Goal: Find contact information: Find contact information

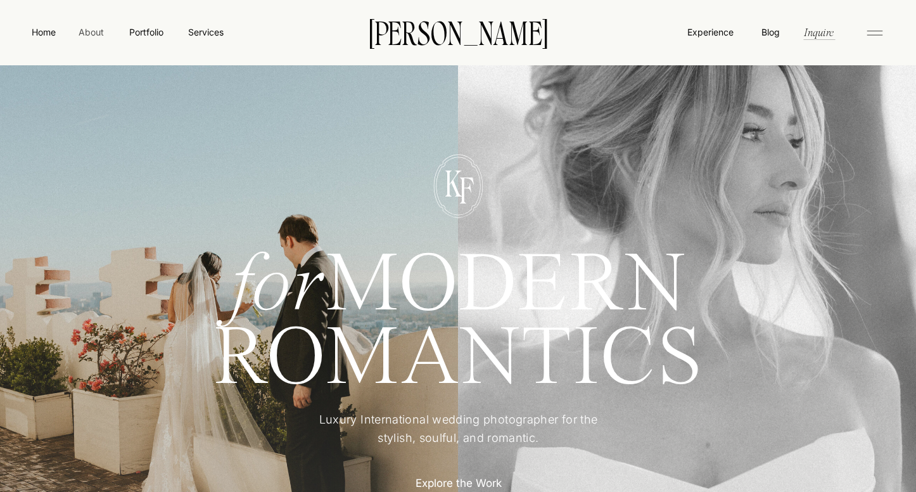
click at [93, 34] on nav "About" at bounding box center [91, 31] width 29 height 13
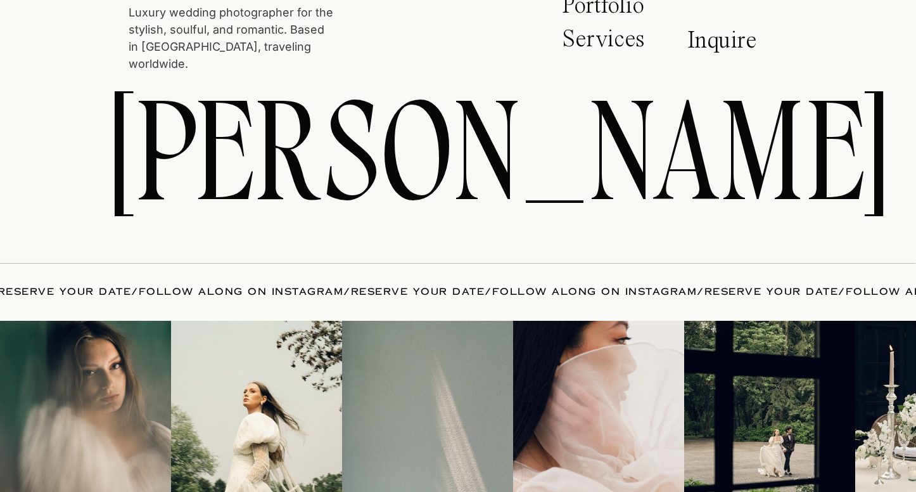
scroll to position [4849, 0]
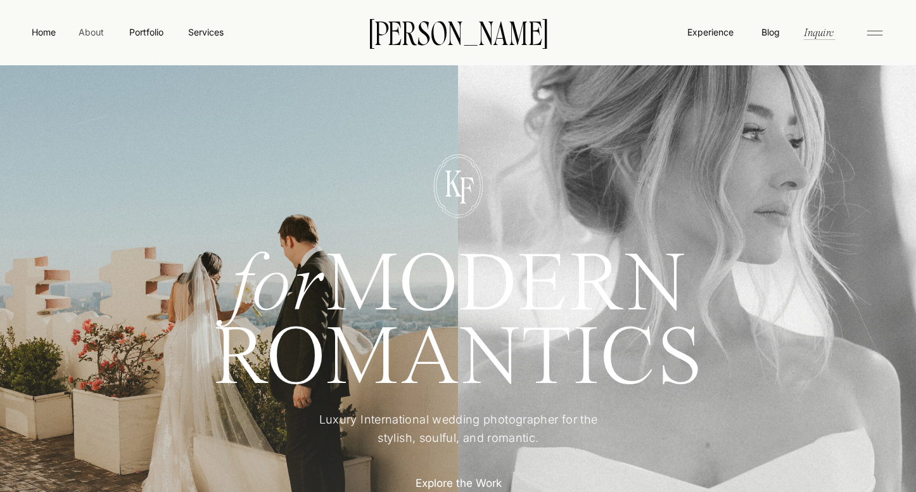
click at [99, 30] on nav "About" at bounding box center [91, 31] width 29 height 13
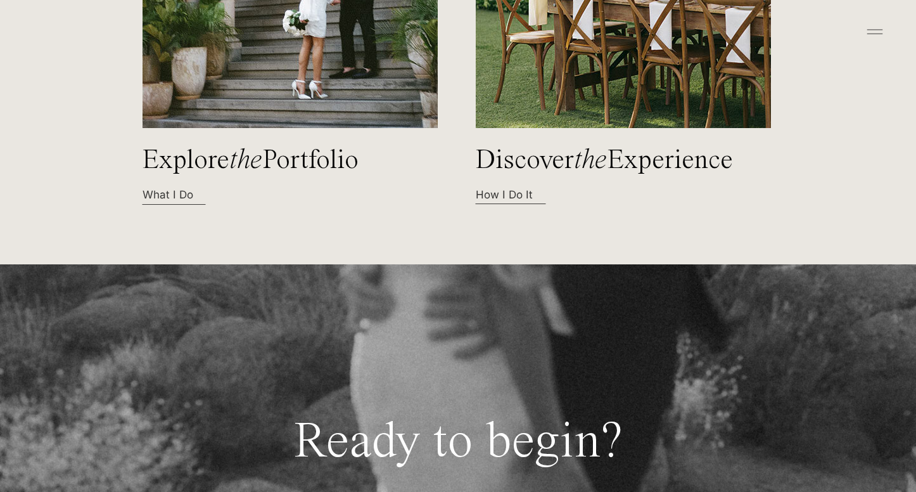
scroll to position [3977, 0]
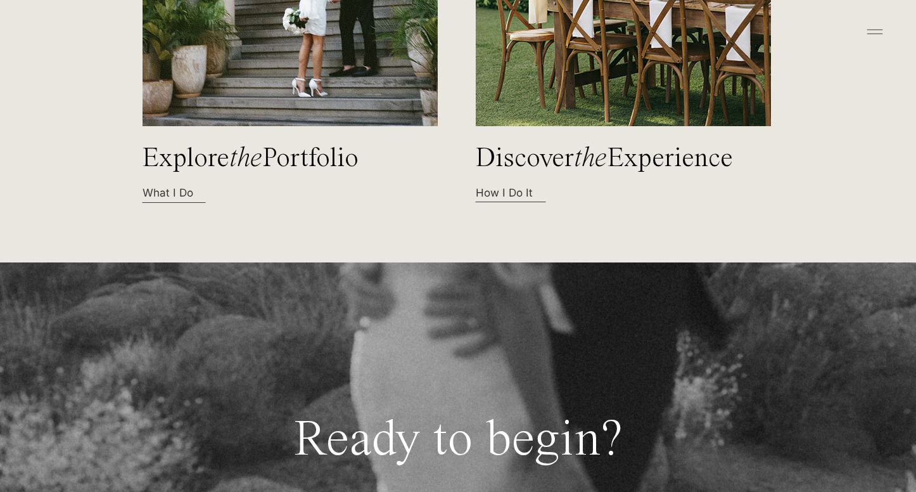
click at [162, 195] on p "What I Do" at bounding box center [198, 191] width 111 height 13
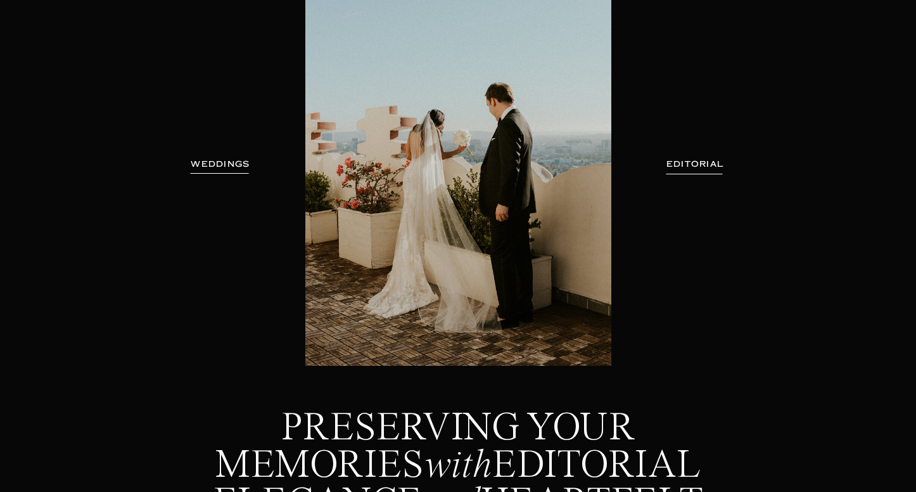
scroll to position [192, 0]
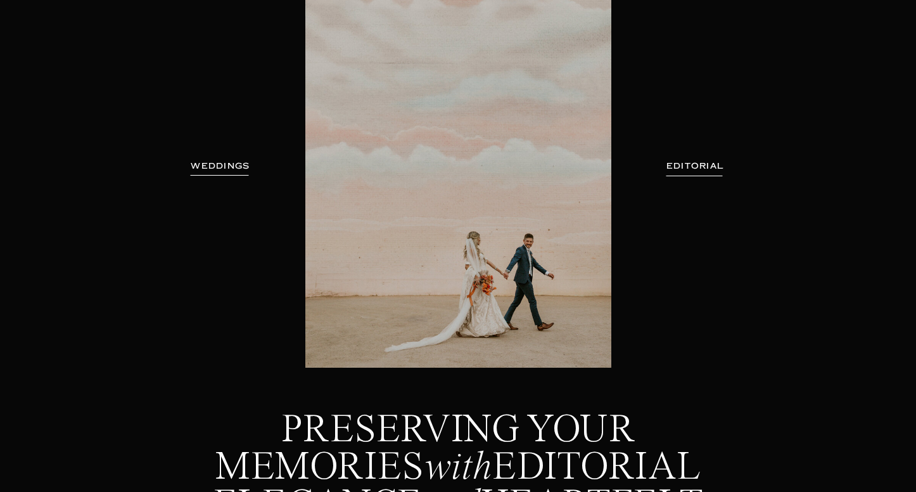
click at [711, 164] on h3 "EDITORIAL" at bounding box center [695, 166] width 92 height 13
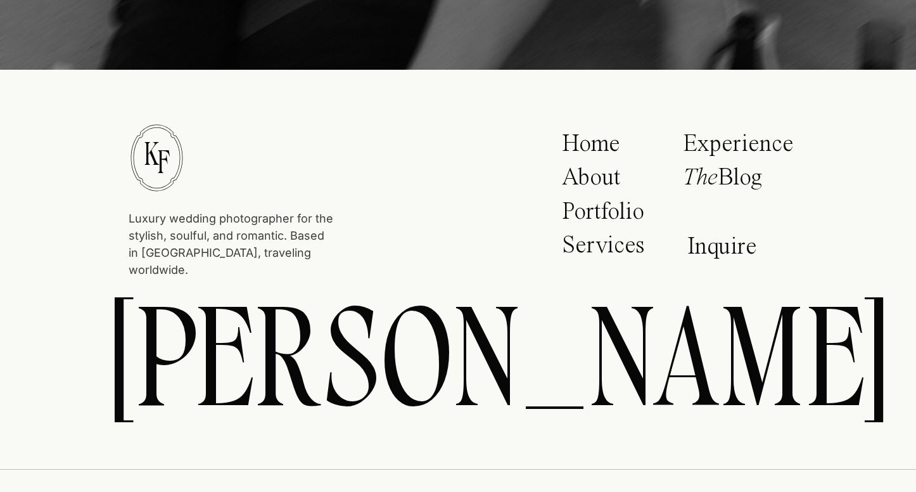
scroll to position [5501, 0]
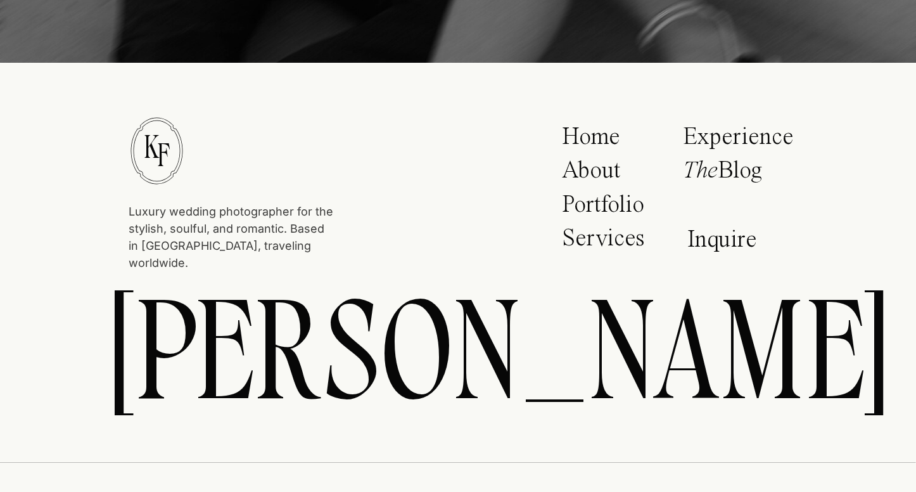
click at [613, 244] on p "Services" at bounding box center [605, 242] width 87 height 32
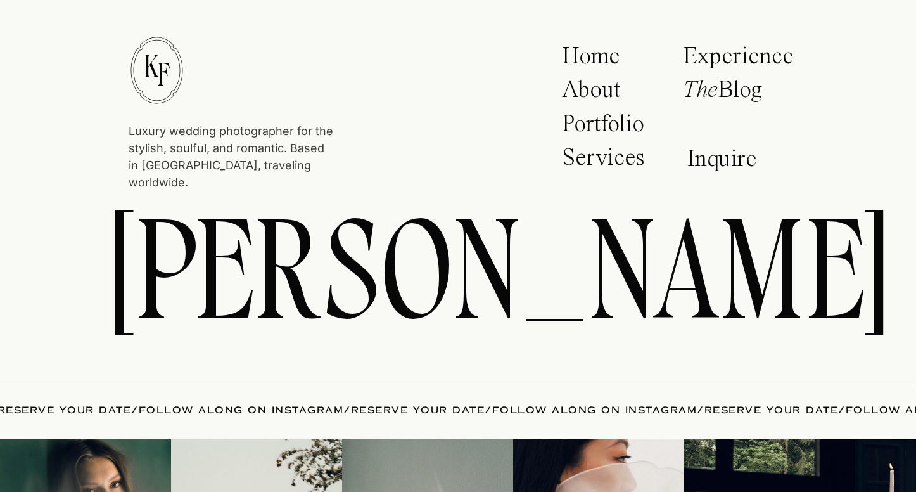
scroll to position [5445, 0]
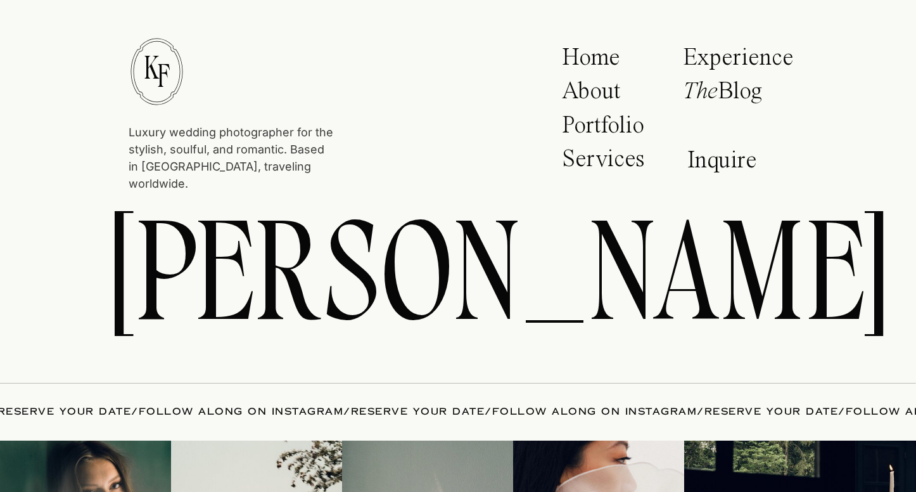
click at [723, 161] on p "Inquire" at bounding box center [725, 162] width 77 height 29
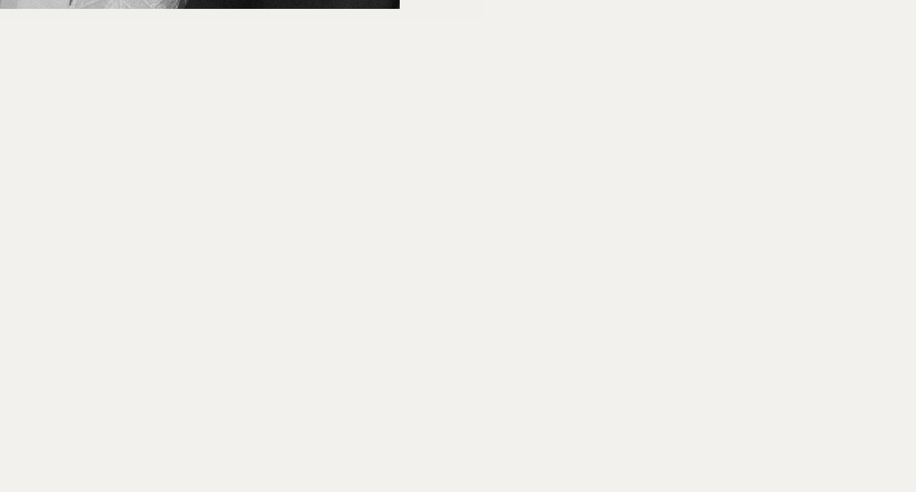
scroll to position [630, 0]
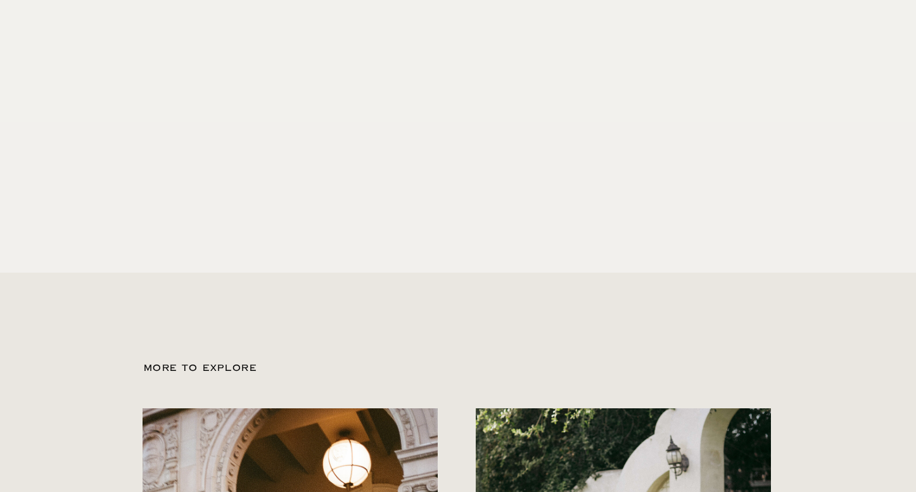
scroll to position [1083, 0]
